Goal: Task Accomplishment & Management: Manage account settings

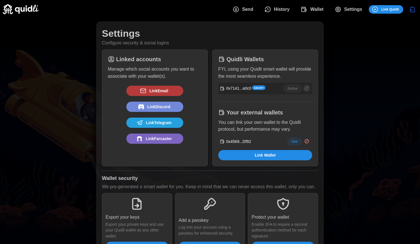
click at [168, 90] on span "Link Email" at bounding box center [159, 91] width 19 height 10
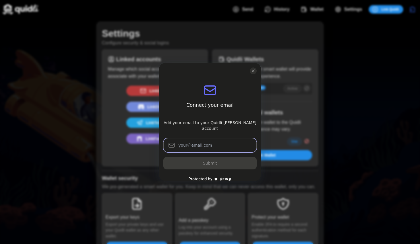
click at [196, 138] on input "log in or sign up" at bounding box center [210, 145] width 93 height 14
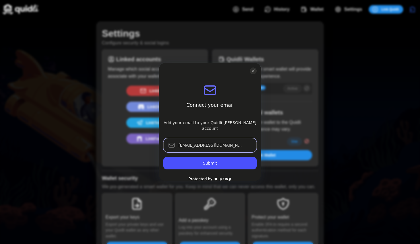
type input "[EMAIL_ADDRESS][DOMAIN_NAME]"
click at [199, 157] on button "Submit" at bounding box center [210, 163] width 93 height 13
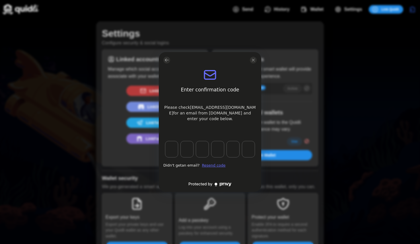
type input "7"
type input "9"
type input "3"
type input "7"
type input "1"
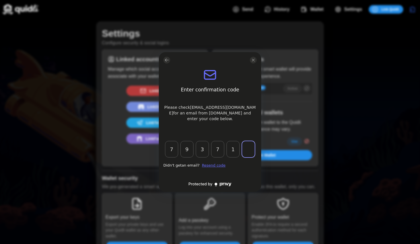
type input "6"
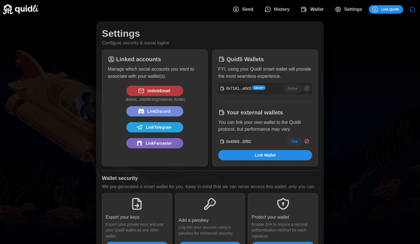
click at [160, 110] on span "Link Discord" at bounding box center [159, 112] width 23 height 10
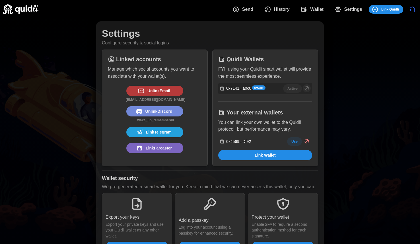
click at [172, 130] on span "Link Telegram" at bounding box center [159, 132] width 26 height 10
click at [169, 155] on span "Link Farcaster" at bounding box center [159, 153] width 26 height 10
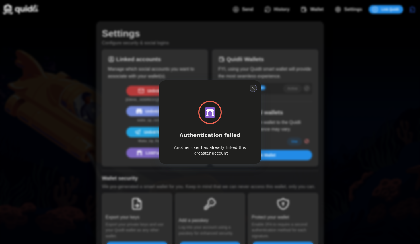
click at [254, 86] on icon "close modal" at bounding box center [253, 88] width 5 height 5
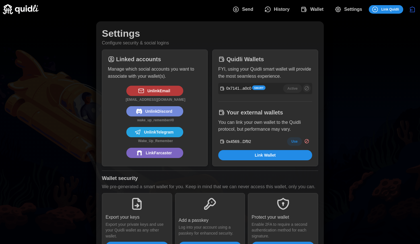
click at [390, 161] on div "Settings Configure security & social logins Linked accounts Manage which social…" at bounding box center [210, 142] width 420 height 246
click at [287, 11] on span "History" at bounding box center [282, 9] width 16 height 11
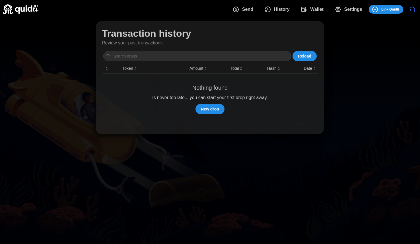
click at [318, 9] on span "Wallet" at bounding box center [317, 9] width 13 height 11
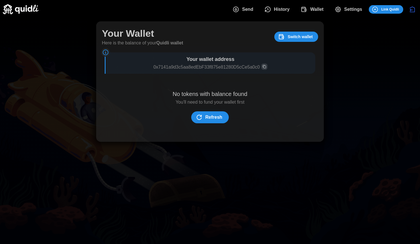
click at [297, 35] on span "Switch wallet" at bounding box center [300, 37] width 25 height 10
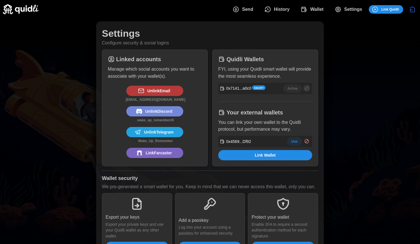
click at [293, 139] on span "Use" at bounding box center [295, 142] width 6 height 8
click at [318, 10] on span "Wallet" at bounding box center [317, 9] width 13 height 11
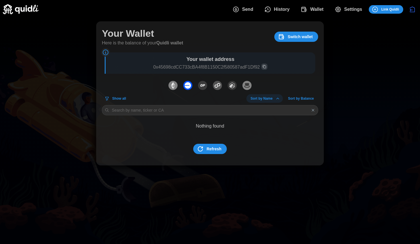
click at [209, 149] on span "Refresh" at bounding box center [214, 149] width 15 height 10
click at [352, 7] on span "Settings" at bounding box center [354, 9] width 18 height 11
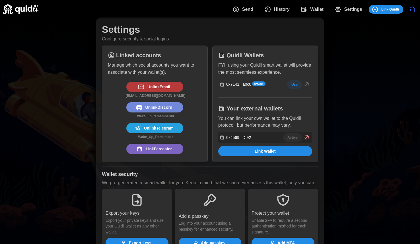
scroll to position [5, 0]
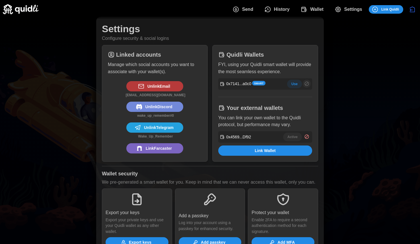
click at [295, 84] on span "Use" at bounding box center [295, 84] width 6 height 8
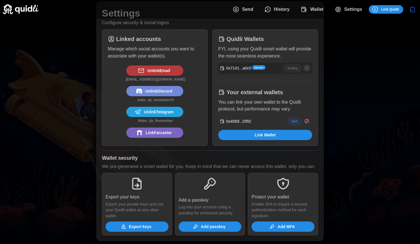
click at [215, 230] on span "Add passkey" at bounding box center [213, 227] width 25 height 10
click at [200, 226] on span "Add passkey" at bounding box center [210, 227] width 54 height 10
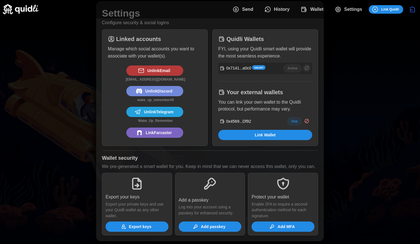
click at [200, 226] on span "Add passkey" at bounding box center [210, 227] width 54 height 10
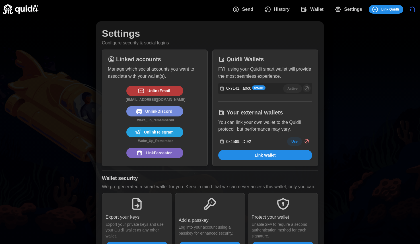
click at [314, 9] on span "Wallet" at bounding box center [317, 9] width 13 height 11
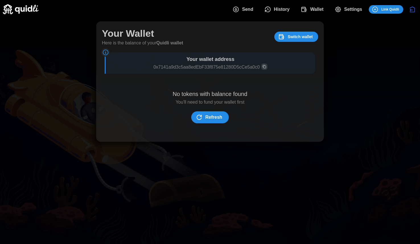
click at [286, 9] on span "History" at bounding box center [282, 9] width 16 height 11
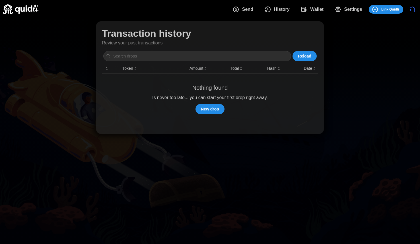
click at [240, 11] on span "Send" at bounding box center [243, 9] width 21 height 11
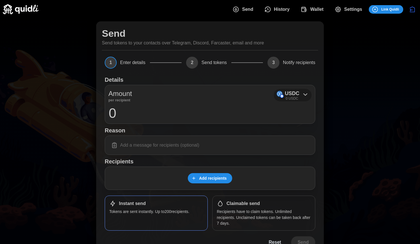
click at [308, 93] on icon at bounding box center [305, 94] width 7 height 7
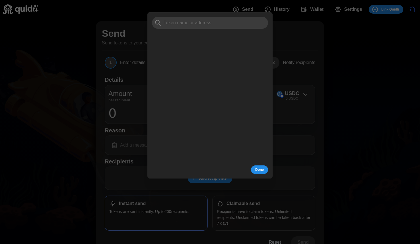
click at [365, 107] on div at bounding box center [210, 122] width 420 height 244
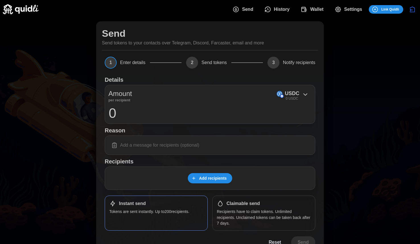
scroll to position [16, 0]
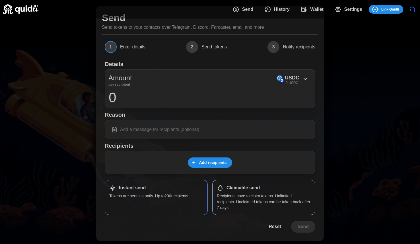
click at [270, 194] on p "Recipients have to claim tokens. Unlimited recipients. Unclaimed tokens can be …" at bounding box center [264, 201] width 94 height 17
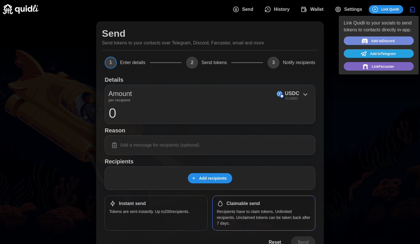
click at [386, 7] on span "Link Quidli" at bounding box center [391, 9] width 18 height 8
click at [377, 142] on div "Send Send tokens to your contacts over Telegram, Discord, Farcaster, email and …" at bounding box center [210, 139] width 420 height 241
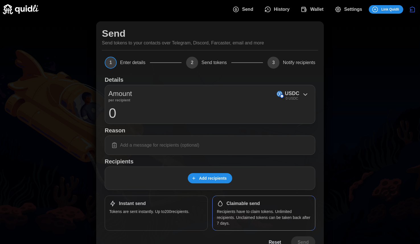
click at [351, 10] on span "Settings" at bounding box center [354, 9] width 18 height 11
